Goal: Task Accomplishment & Management: Complete application form

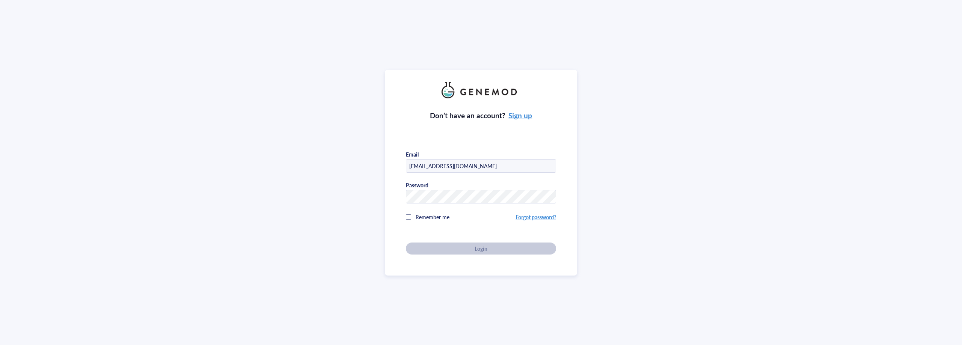
type input "[EMAIL_ADDRESS][DOMAIN_NAME]"
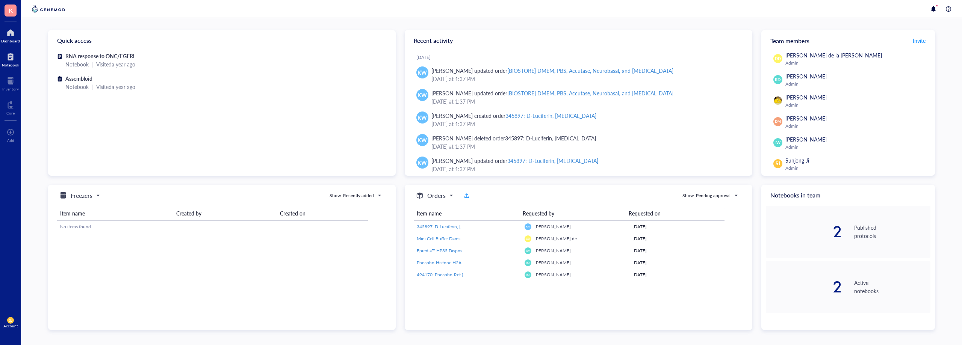
click at [12, 62] on div at bounding box center [10, 57] width 17 height 12
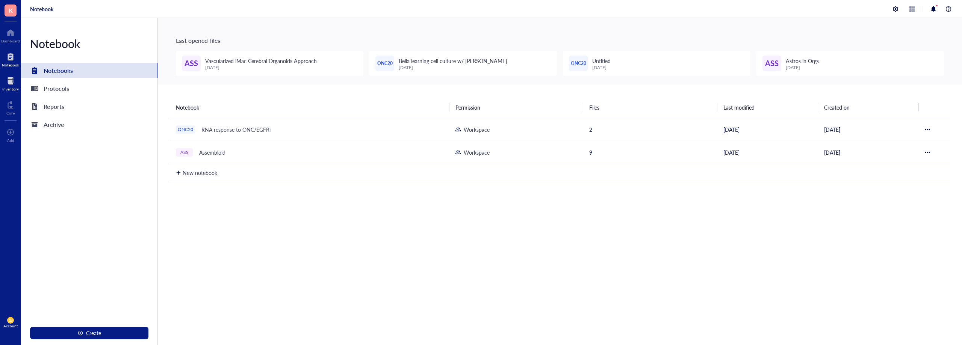
click at [11, 86] on div at bounding box center [10, 81] width 17 height 12
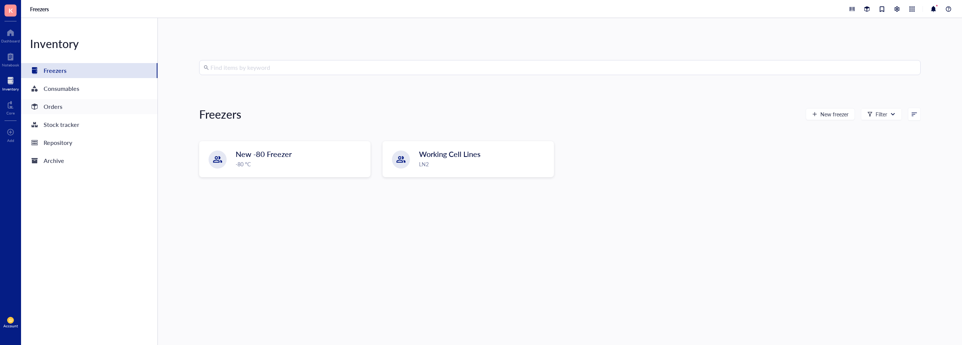
click at [54, 109] on div "Orders" at bounding box center [53, 106] width 19 height 11
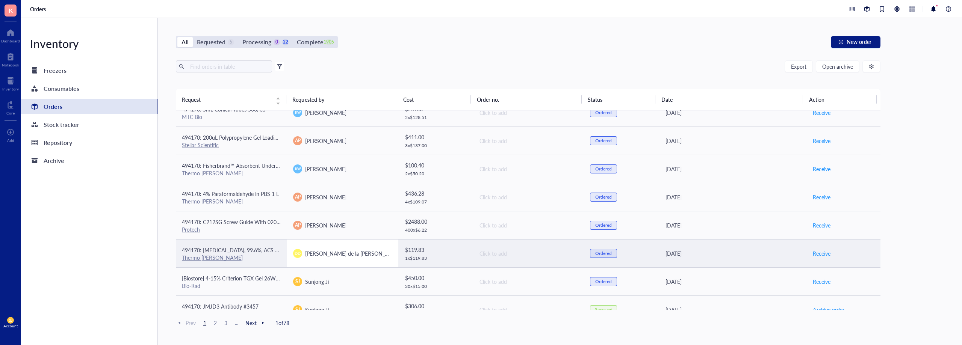
scroll to position [263, 0]
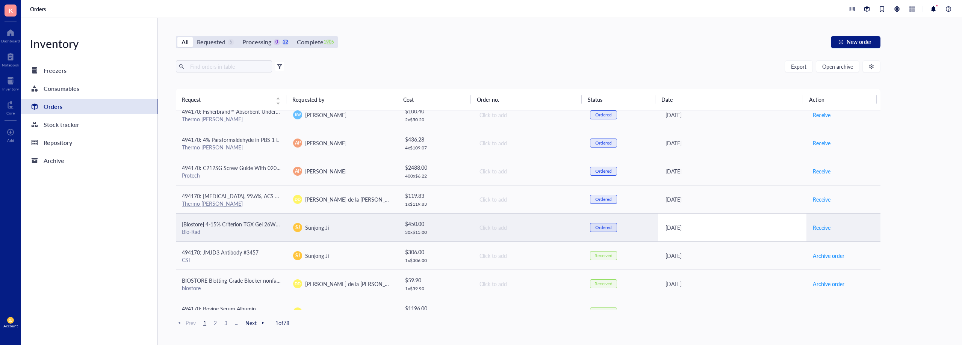
click at [752, 228] on div "[DATE]" at bounding box center [732, 227] width 135 height 8
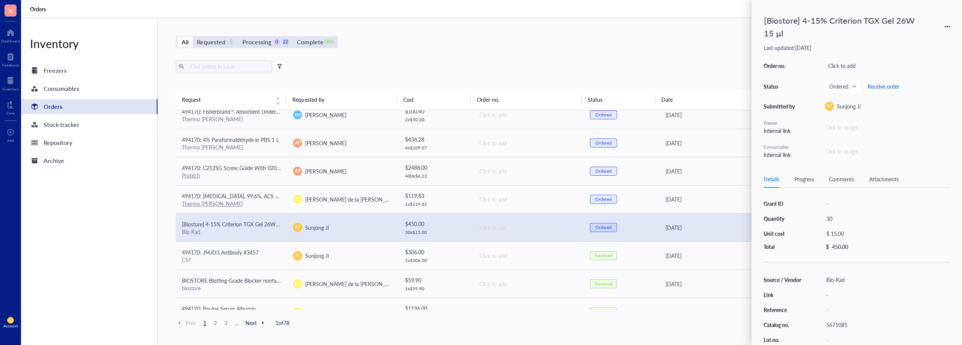
click at [882, 86] on span "Receive order" at bounding box center [883, 86] width 32 height 6
click at [134, 226] on div "Inventory Freezers Consumables Orders Stock tracker Repository Archive" at bounding box center [89, 181] width 137 height 327
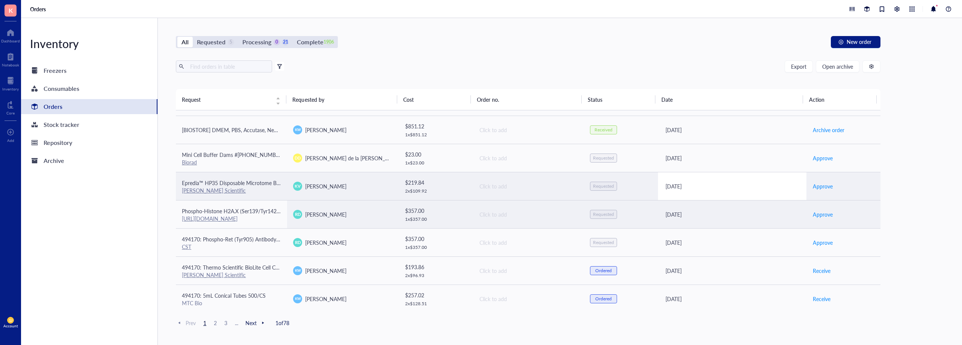
scroll to position [0, 0]
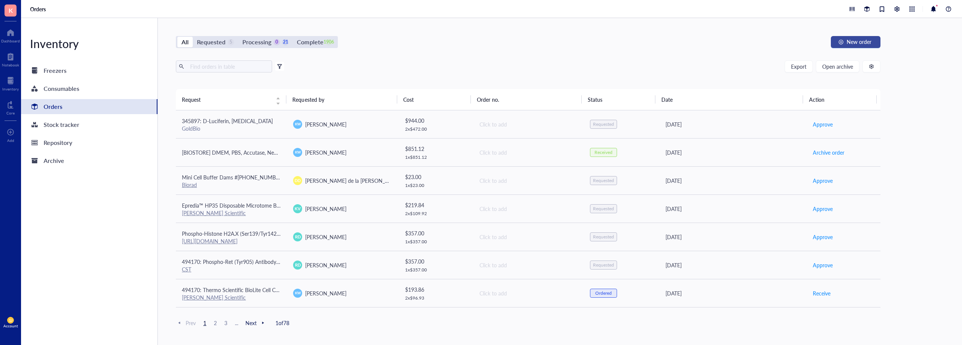
click at [855, 40] on span "New order" at bounding box center [858, 42] width 25 height 6
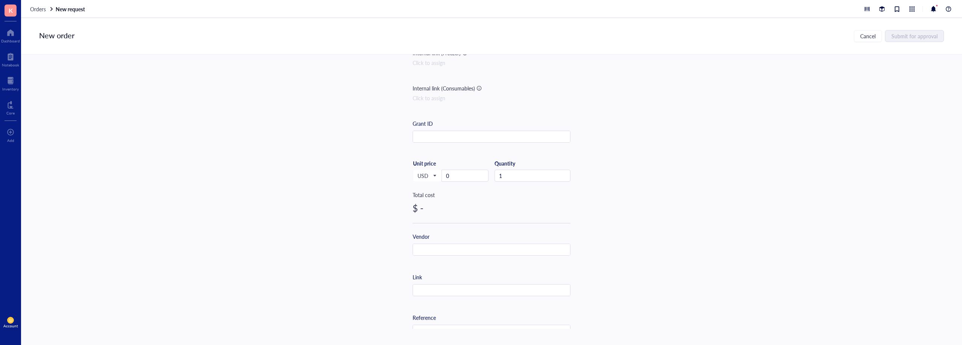
scroll to position [75, 0]
click at [439, 245] on input "text" at bounding box center [491, 248] width 157 height 12
click at [468, 135] on input "text" at bounding box center [491, 134] width 157 height 12
paste input "1/2" diameter"
type input "1/2" diameter"
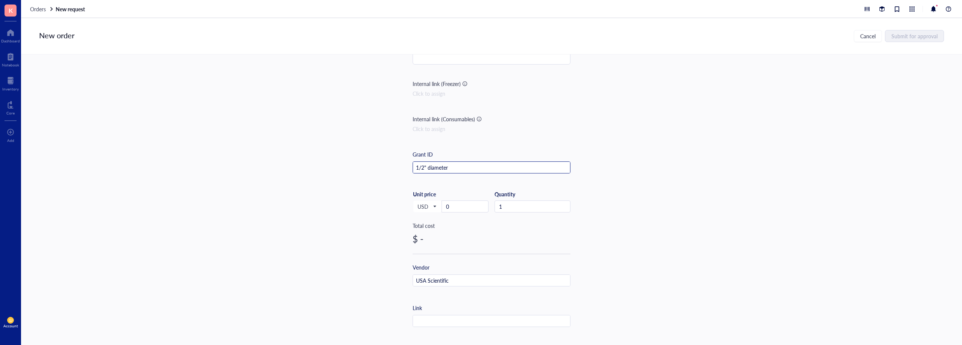
scroll to position [0, 0]
click at [519, 91] on div "Item name * Internal link (Freezer) Click to assign Internal link (Consumables)…" at bounding box center [491, 315] width 158 height 467
click at [531, 97] on input "search" at bounding box center [491, 100] width 149 height 11
paste input "1/2" diameter"
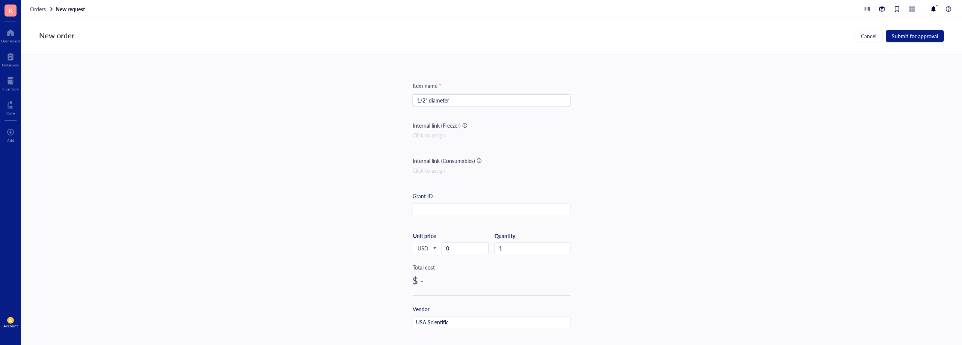
paste input "Rollover To Zoom Tough-Spots Laser Printable Labels on Sheets Tough-Spots Laser…"
click at [511, 105] on input "Rollover To Zoom Tough-Spots Laser Printable Labels on Sheets Tough-Spots Laser…" at bounding box center [491, 100] width 149 height 11
paste input "search"
paste input "1/2" diameter"
click at [470, 252] on input "0" at bounding box center [465, 248] width 46 height 11
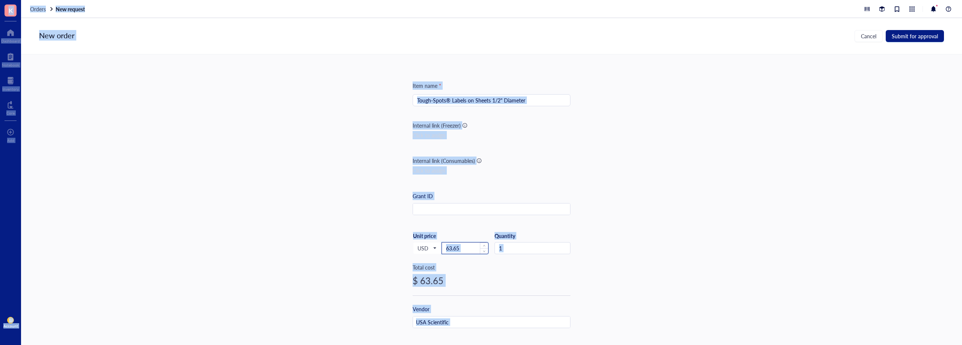
click at [471, 250] on input "63.65" at bounding box center [465, 248] width 46 height 11
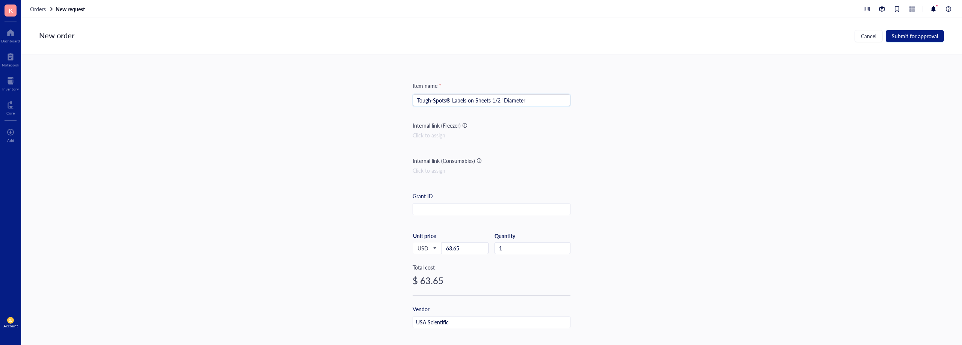
click at [490, 101] on input "Tough-Spots® Labels on Sheets 1/2" Diameter" at bounding box center [491, 100] width 149 height 11
type input "Tough-Spots® Labels on Sheets (1/2" Diameter / Assorted)"
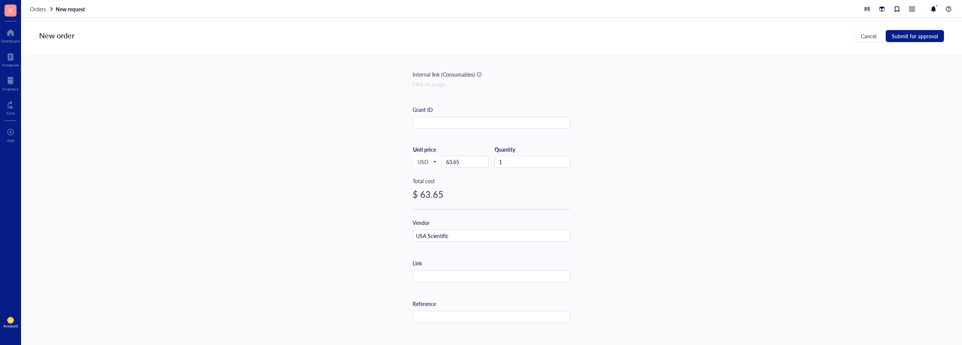
scroll to position [150, 0]
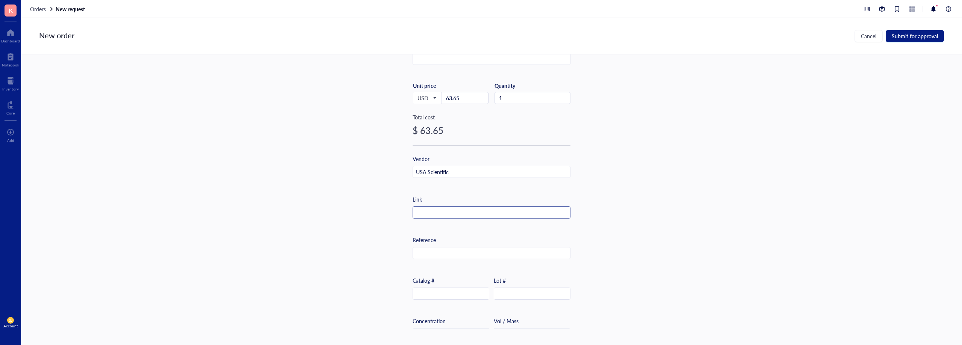
click at [447, 210] on input "text" at bounding box center [491, 213] width 157 height 12
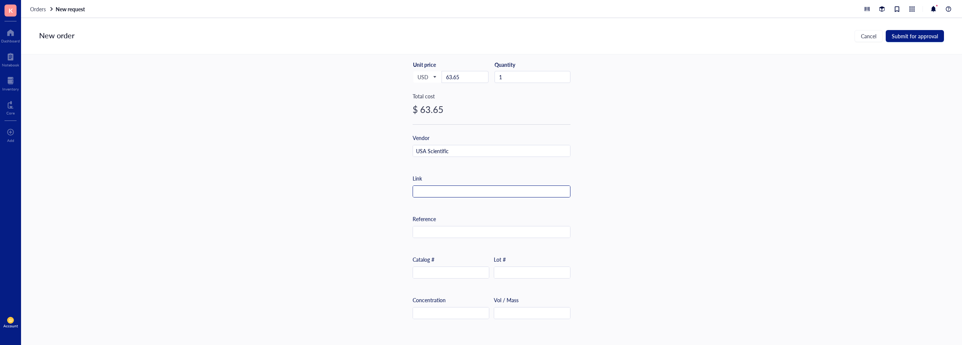
scroll to position [188, 0]
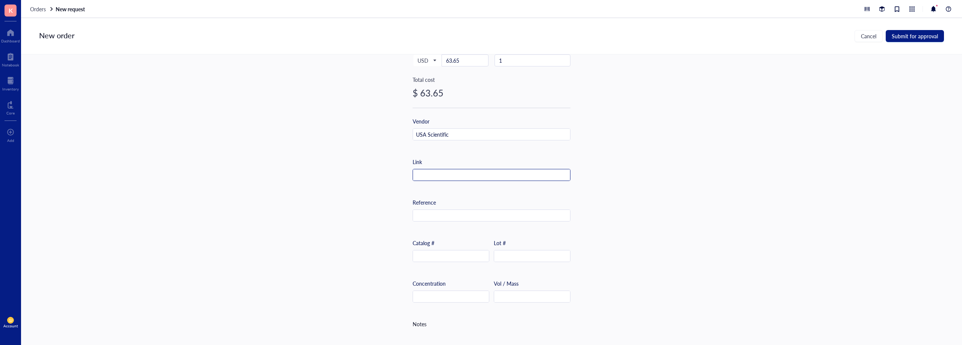
paste input "[URL][DOMAIN_NAME]"
type input "[URL][DOMAIN_NAME]"
click at [724, 143] on div "Item name * Tough-Spots® Labels on Sheets (1/2" Diameter / Assorted) Internal l…" at bounding box center [491, 191] width 941 height 275
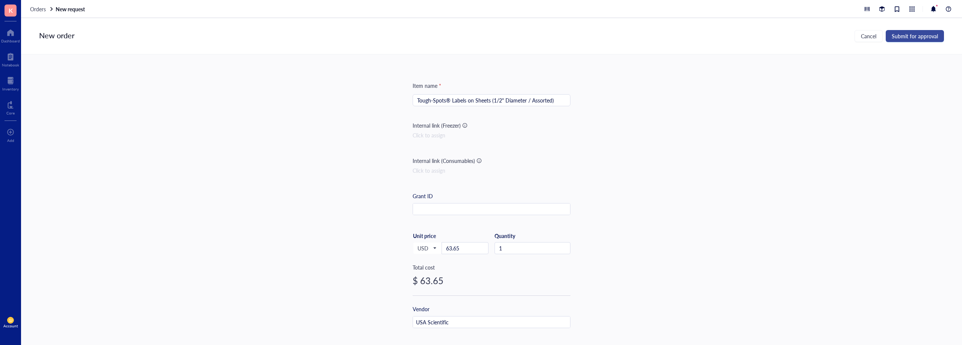
click at [925, 33] on span "Submit for approval" at bounding box center [914, 36] width 46 height 6
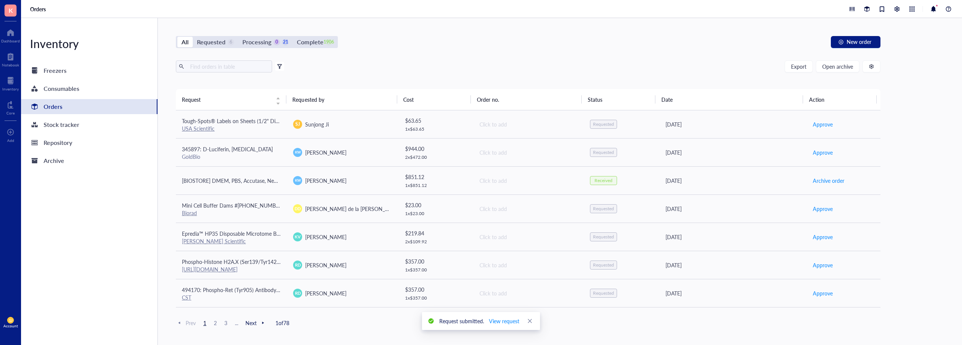
click at [527, 31] on div "All Requested 6 Processing 0 21 Complete 1906 New order Export Open archive Fil…" at bounding box center [528, 181] width 740 height 327
click at [928, 106] on div "Inventory Freezers Consumables Orders Stock tracker Repository Archive All Requ…" at bounding box center [491, 181] width 941 height 327
